Goal: Answer question/provide support

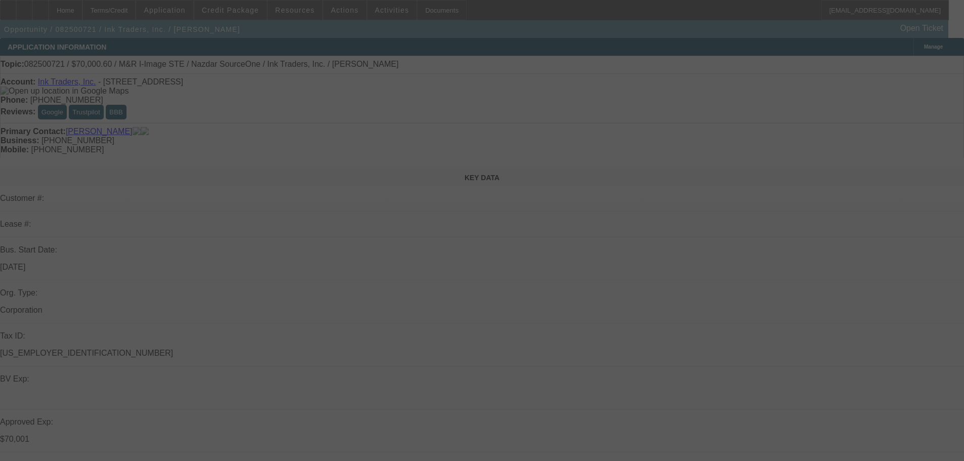
select select "0"
select select "2"
select select "0.1"
select select "4"
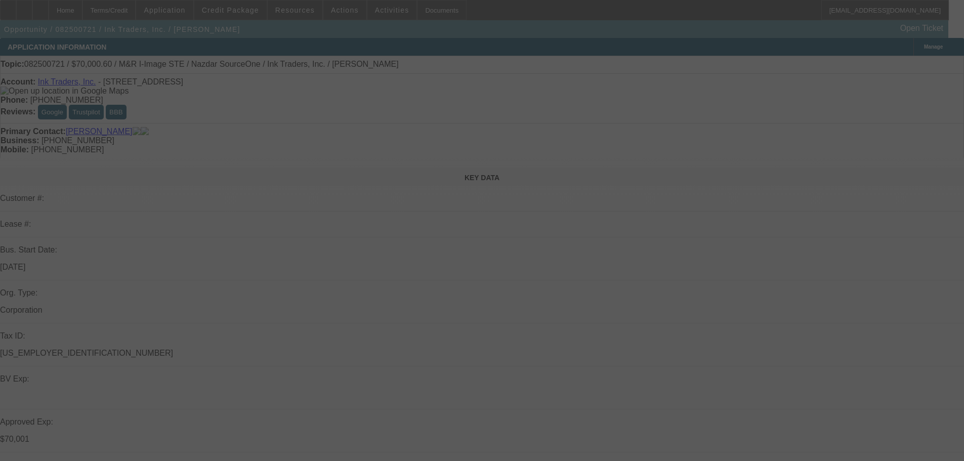
select select "0"
select select "2"
select select "0.1"
select select "4"
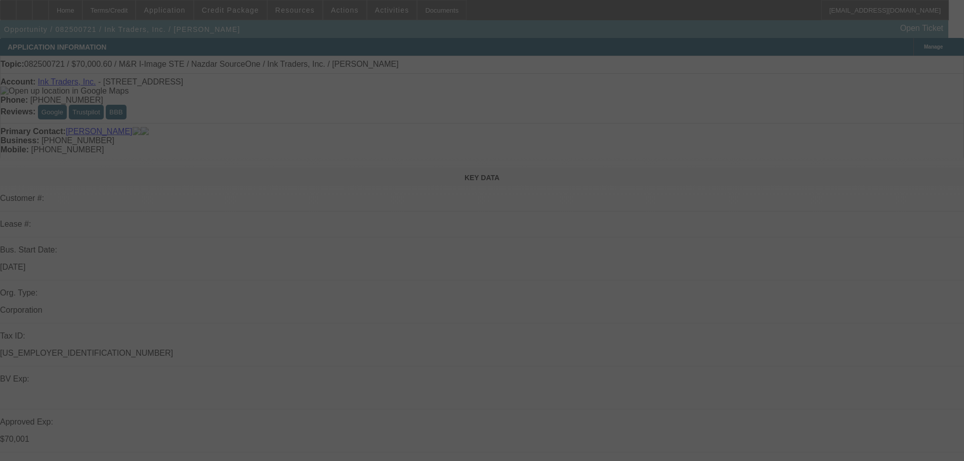
select select "0"
select select "2"
select select "0.1"
select select "4"
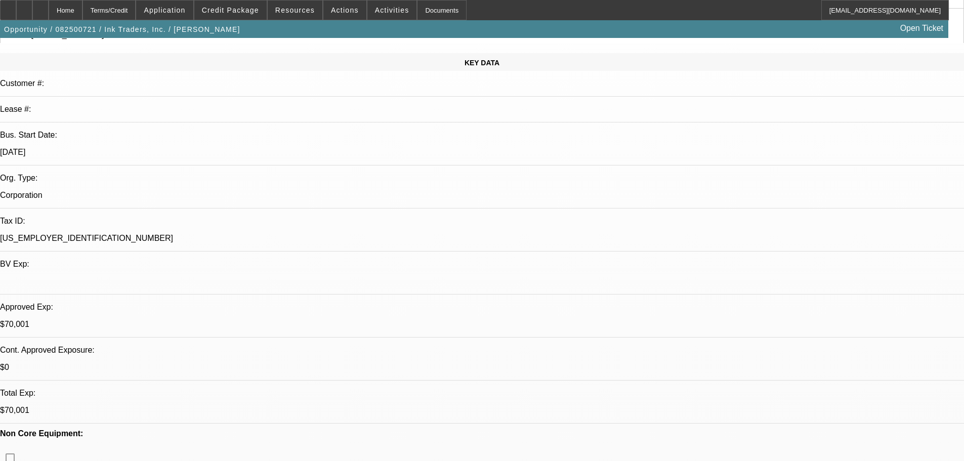
scroll to position [304, 0]
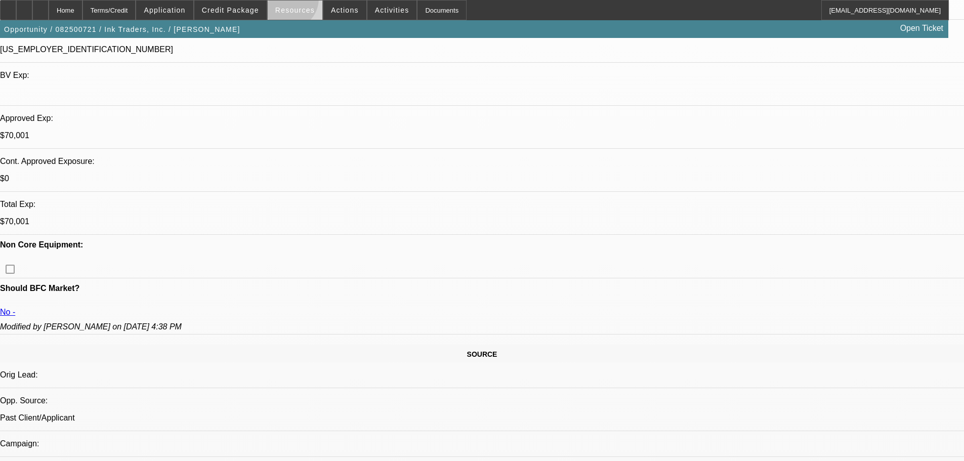
click at [291, 2] on span at bounding box center [295, 10] width 55 height 24
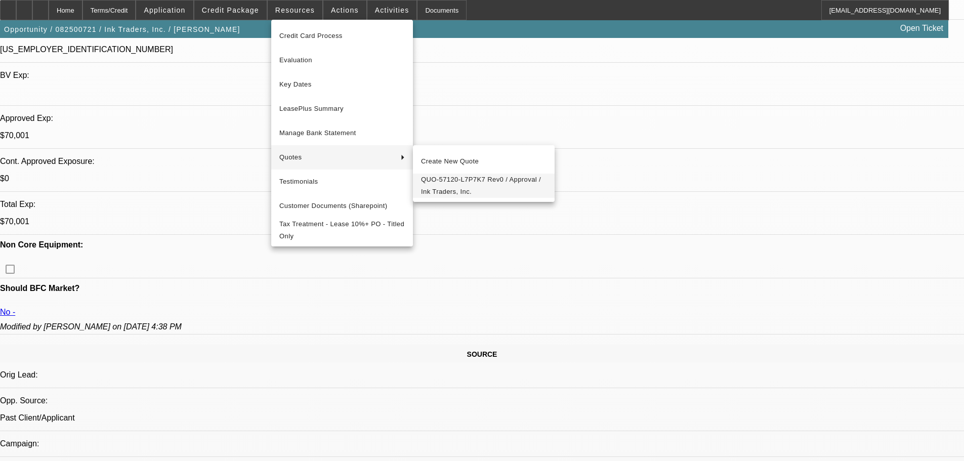
click at [475, 182] on span "QUO-57120-L7P7K7 Rev0 / Approval / Ink Traders, Inc." at bounding box center [483, 186] width 125 height 24
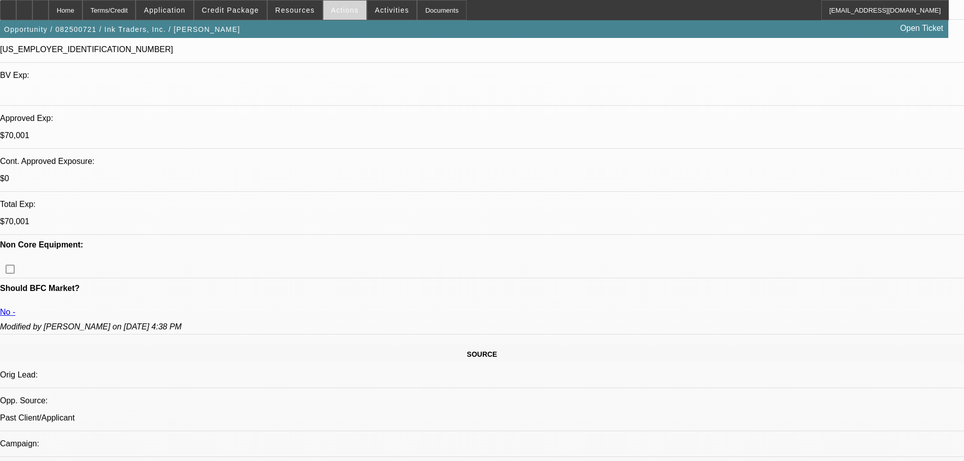
click at [328, 16] on span at bounding box center [344, 10] width 43 height 24
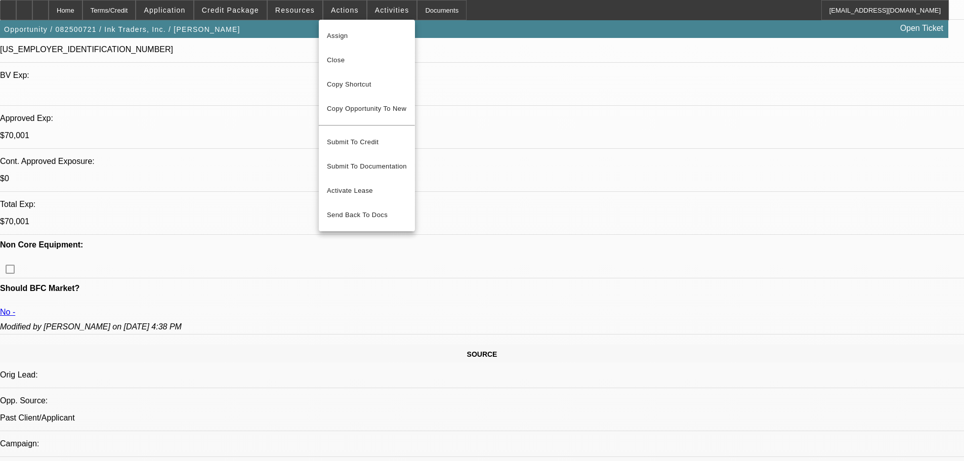
click at [297, 17] on div at bounding box center [482, 230] width 964 height 461
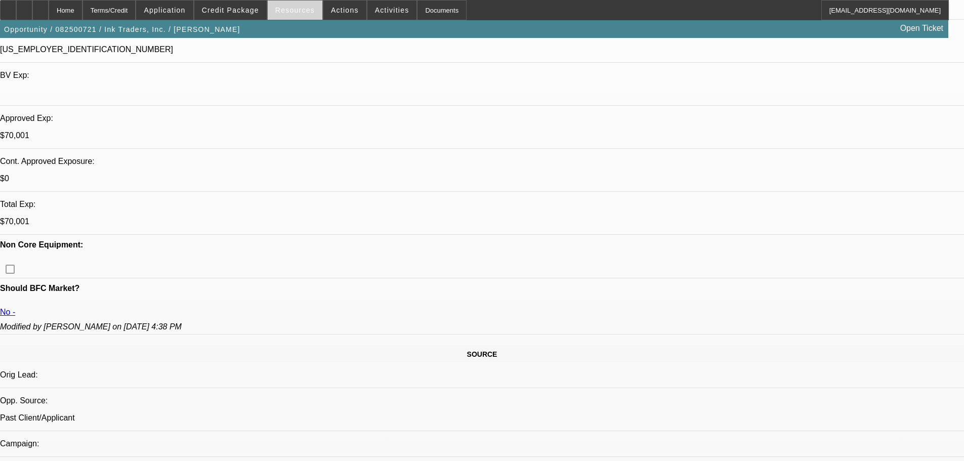
click at [297, 17] on span at bounding box center [295, 10] width 55 height 24
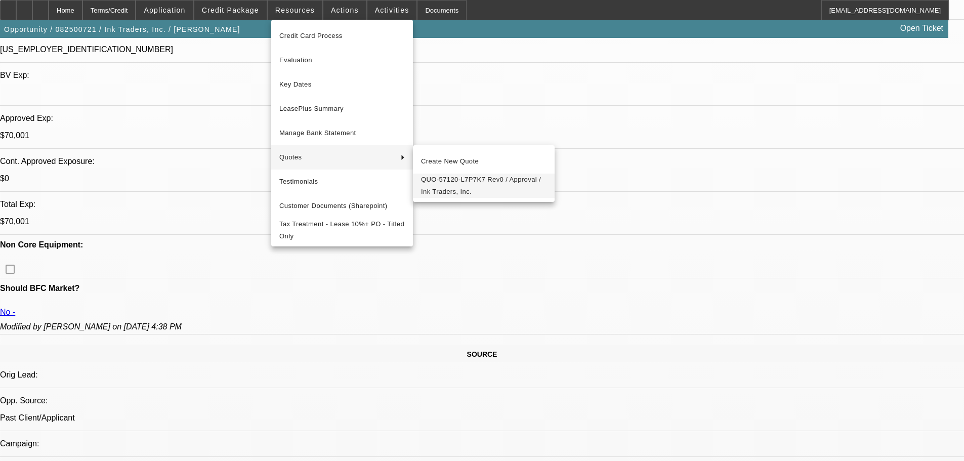
click at [439, 193] on span "QUO-57120-L7P7K7 Rev0 / Approval / Ink Traders, Inc." at bounding box center [483, 186] width 125 height 24
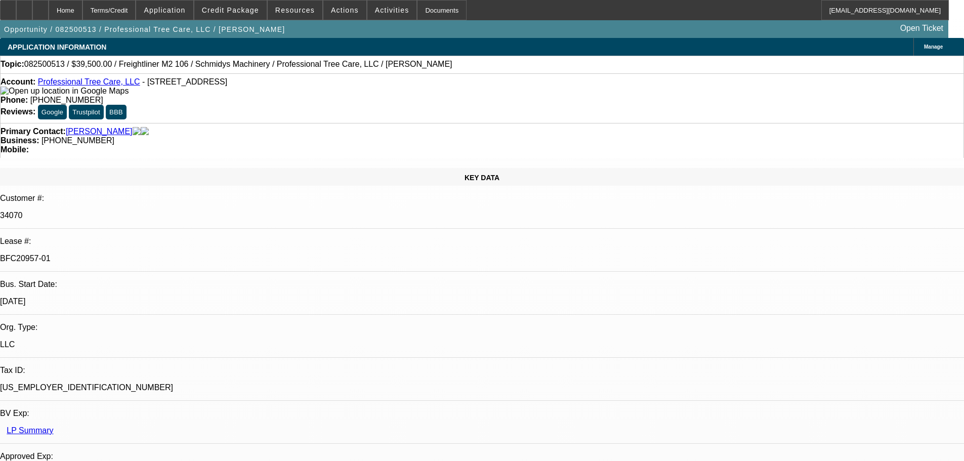
select select "0"
select select "6"
select select "0"
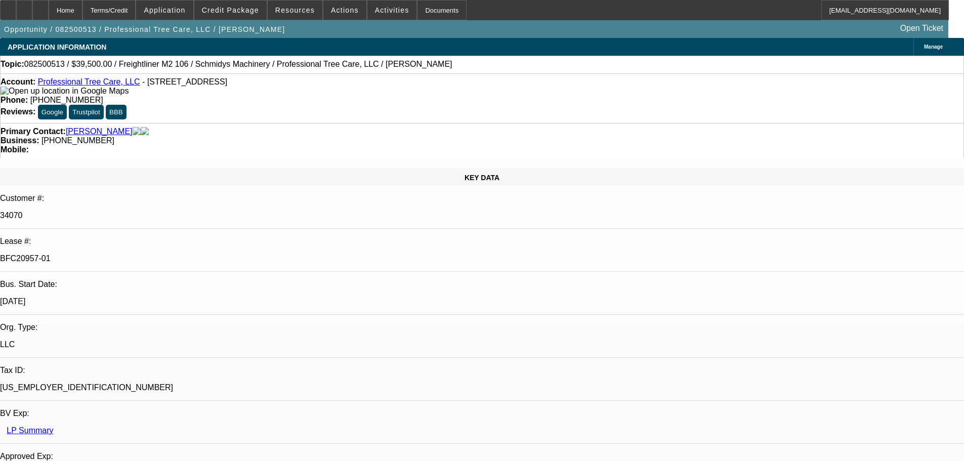
select select "0"
select select "6"
select select "0"
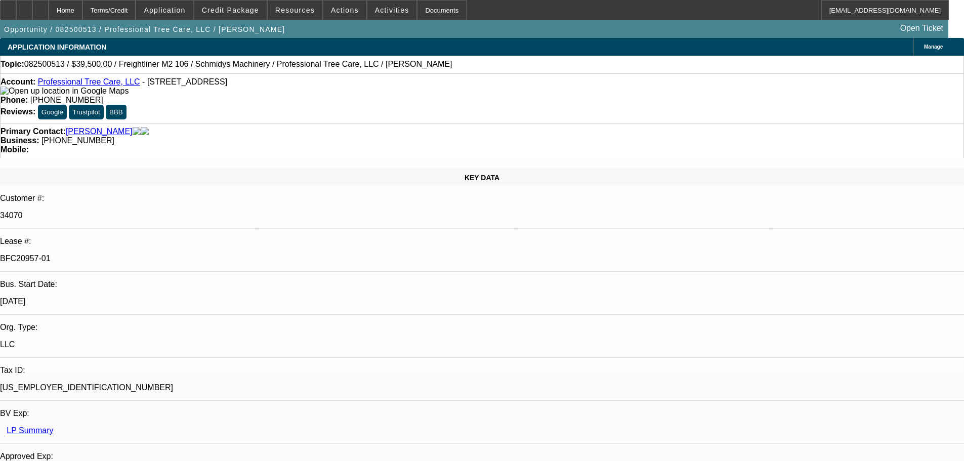
select select "0"
select select "6"
select select "0"
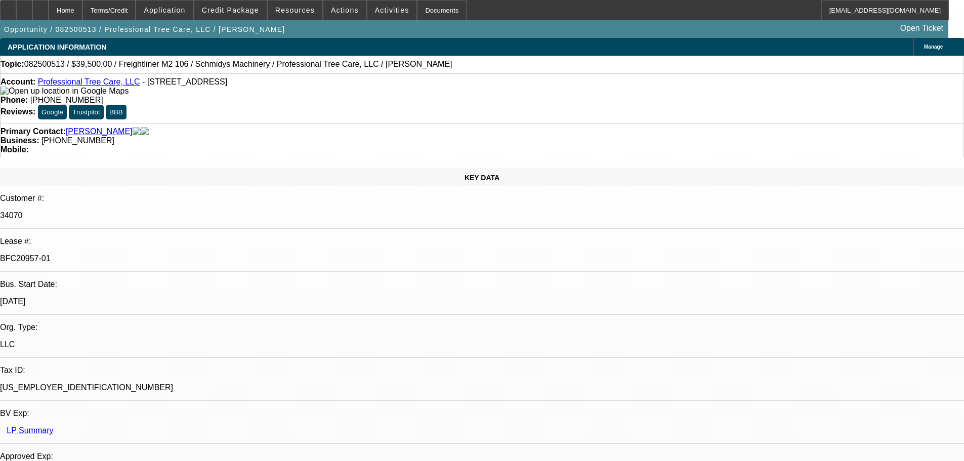
select select "6"
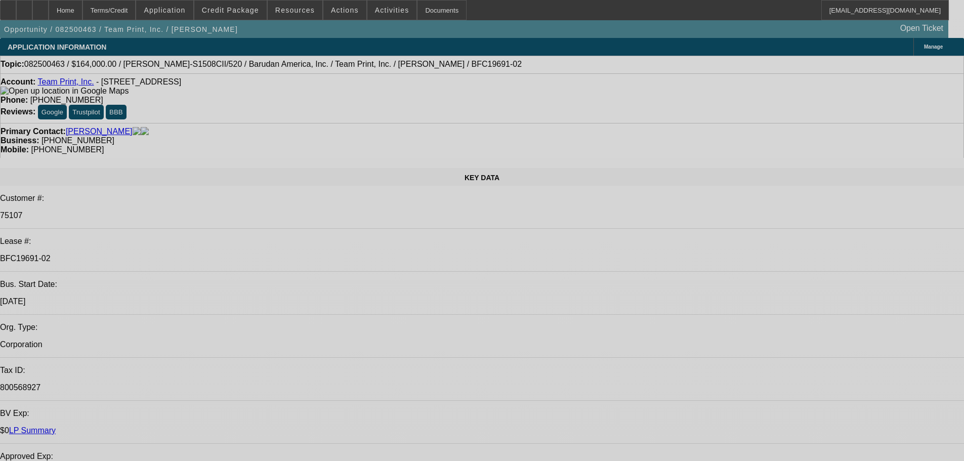
select select "0"
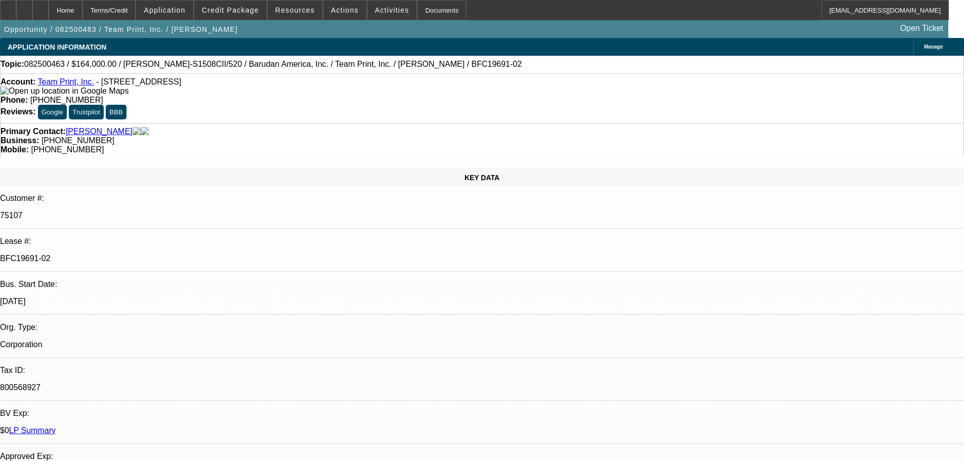
select select "2"
select select "0"
select select "2"
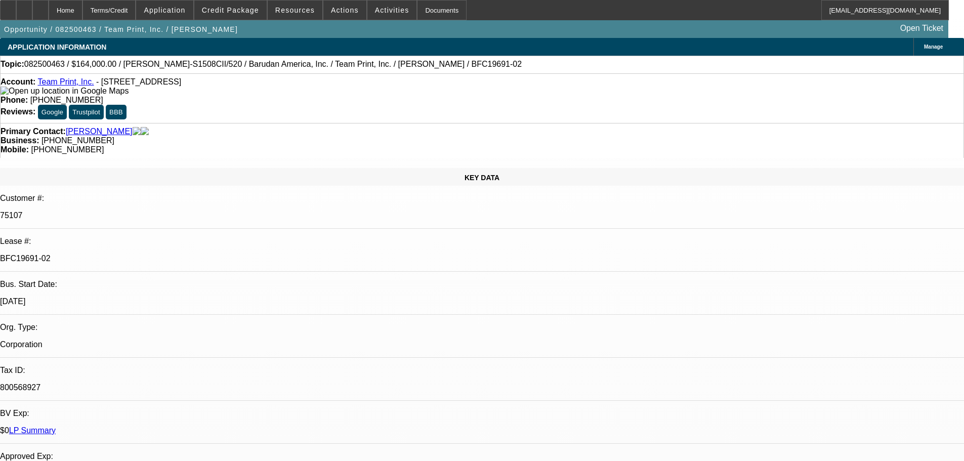
select select "0"
select select "2"
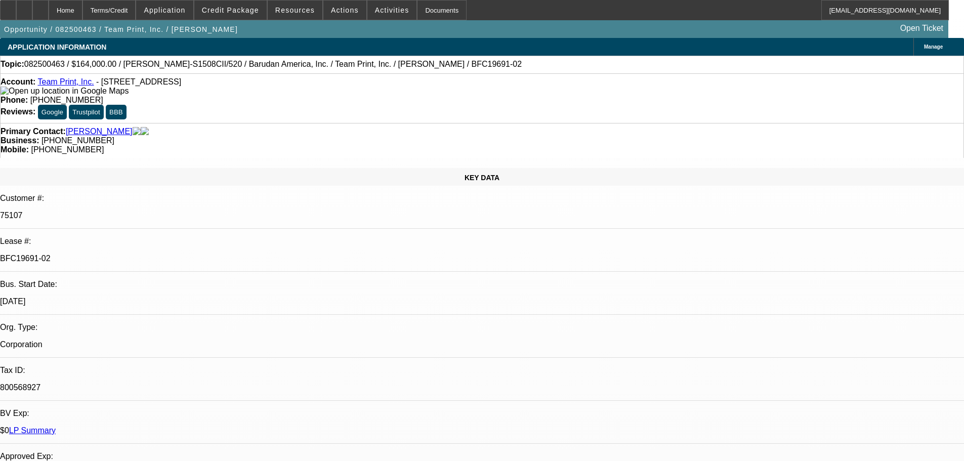
click at [32, 12] on div at bounding box center [24, 10] width 16 height 20
click at [103, 127] on link "Messier, Albert" at bounding box center [99, 131] width 67 height 9
click at [16, 13] on div at bounding box center [8, 10] width 16 height 20
select select "0"
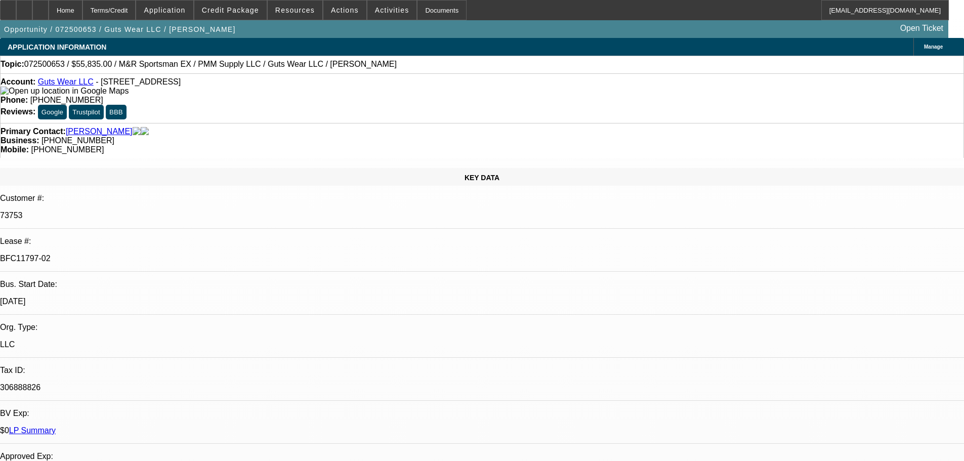
select select "0"
select select "2"
select select "0"
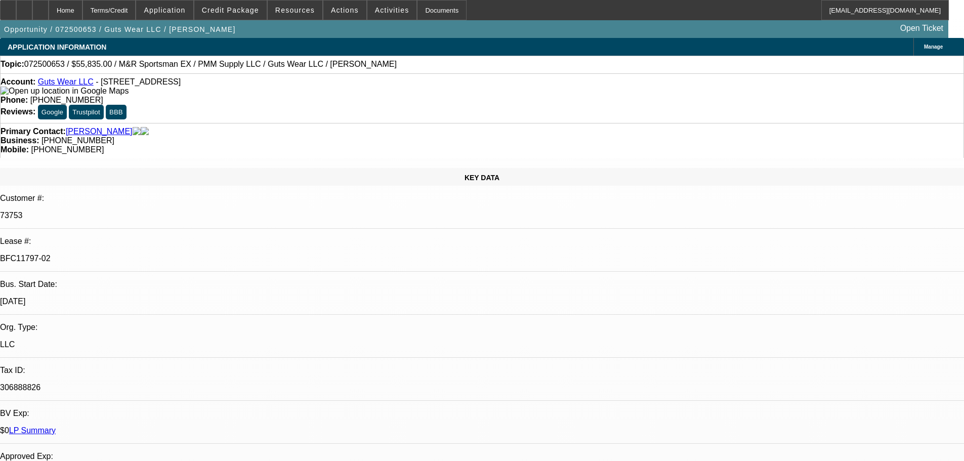
select select "0"
select select "2"
select select "0"
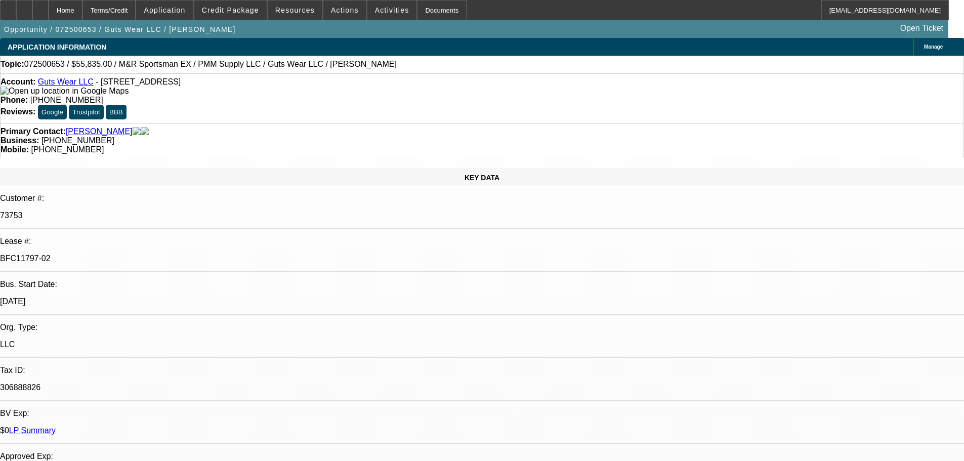
select select "2"
select select "0"
select select "2"
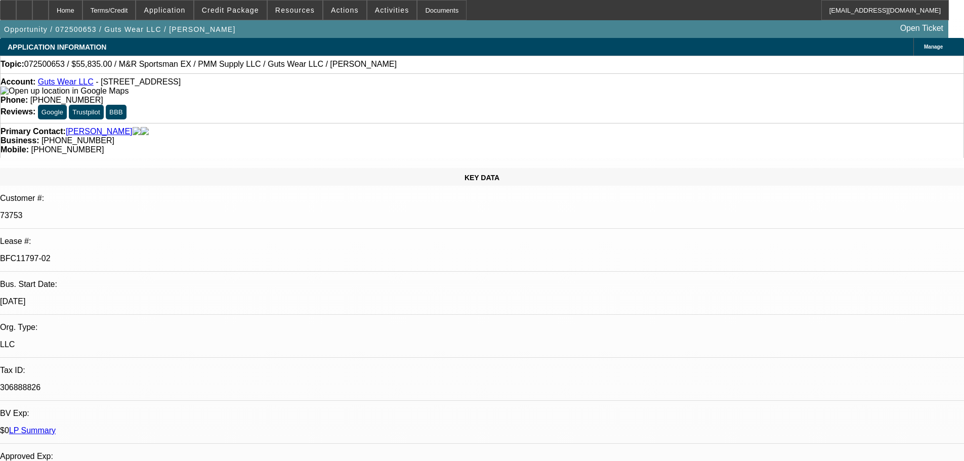
click at [16, 8] on div at bounding box center [8, 10] width 16 height 20
